Goal: Obtain resource: Obtain resource

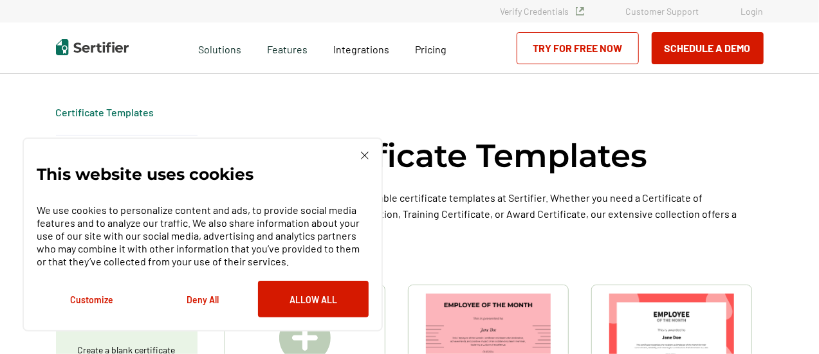
click at [361, 158] on img at bounding box center [365, 156] width 8 height 8
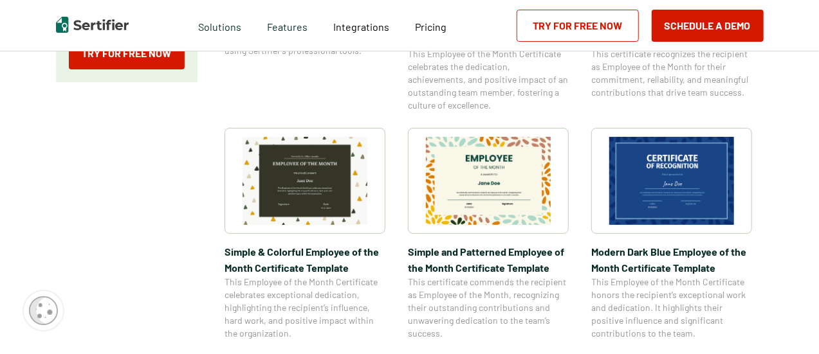
scroll to position [385, 0]
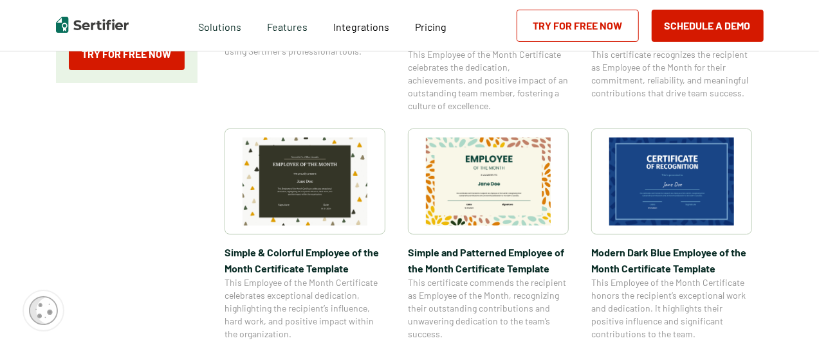
click at [475, 224] on img at bounding box center [488, 182] width 125 height 88
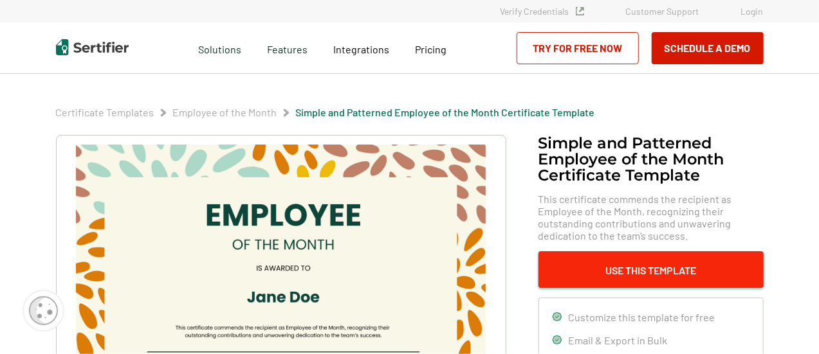
click at [657, 273] on button "Use This Template" at bounding box center [650, 269] width 225 height 37
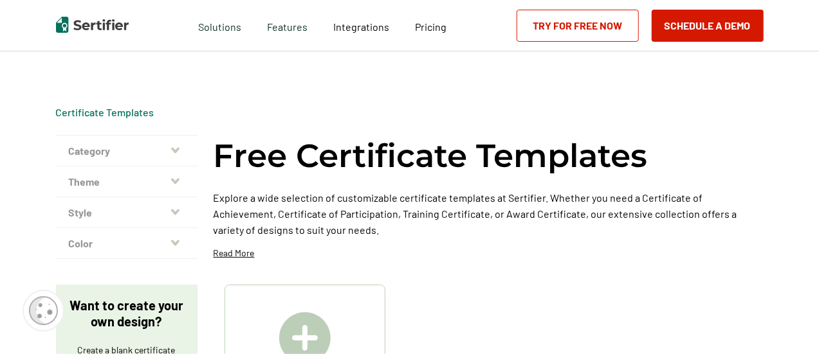
scroll to position [385, 0]
